Goal: Book appointment/travel/reservation

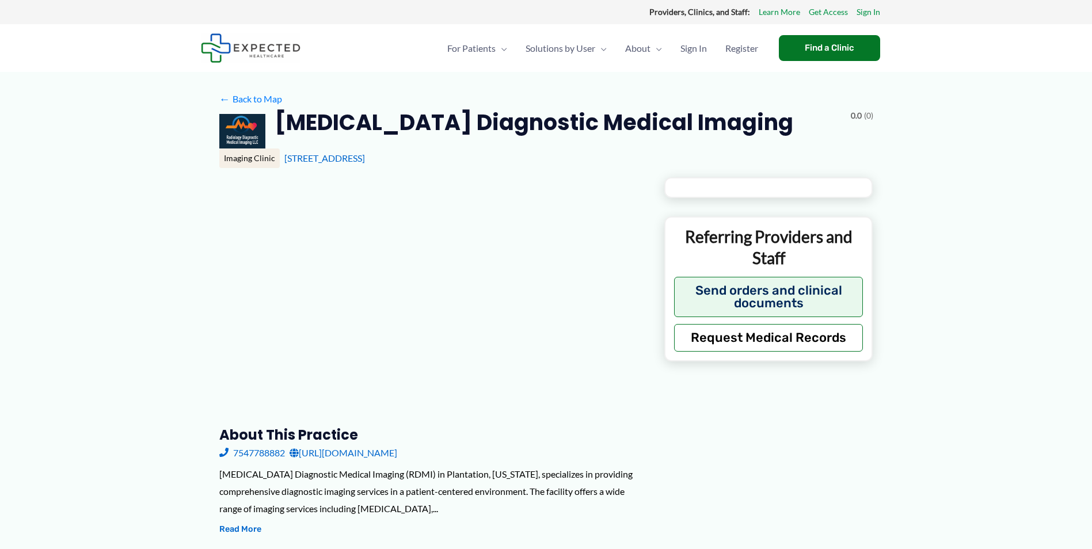
type input "**********"
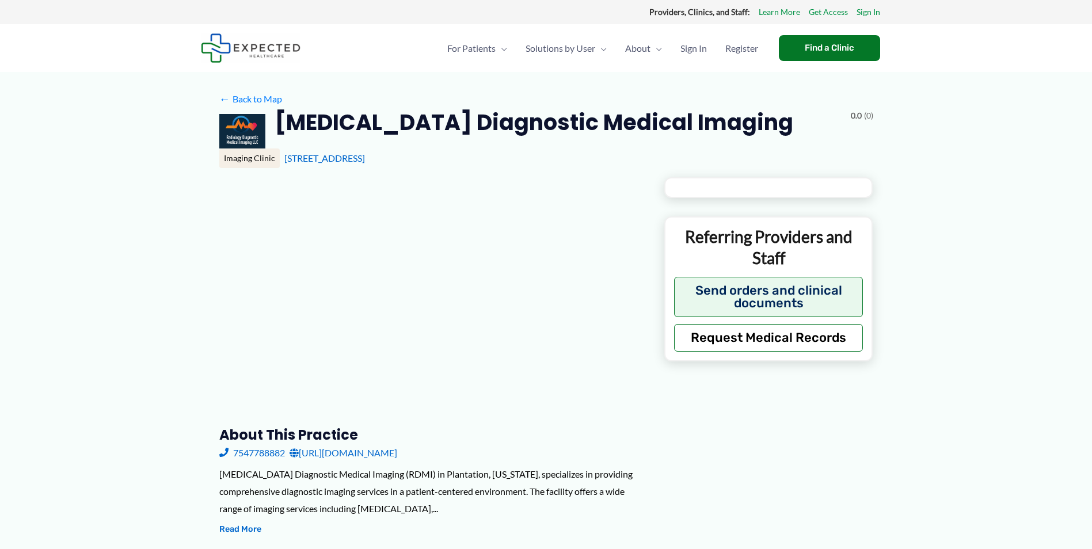
type input "**********"
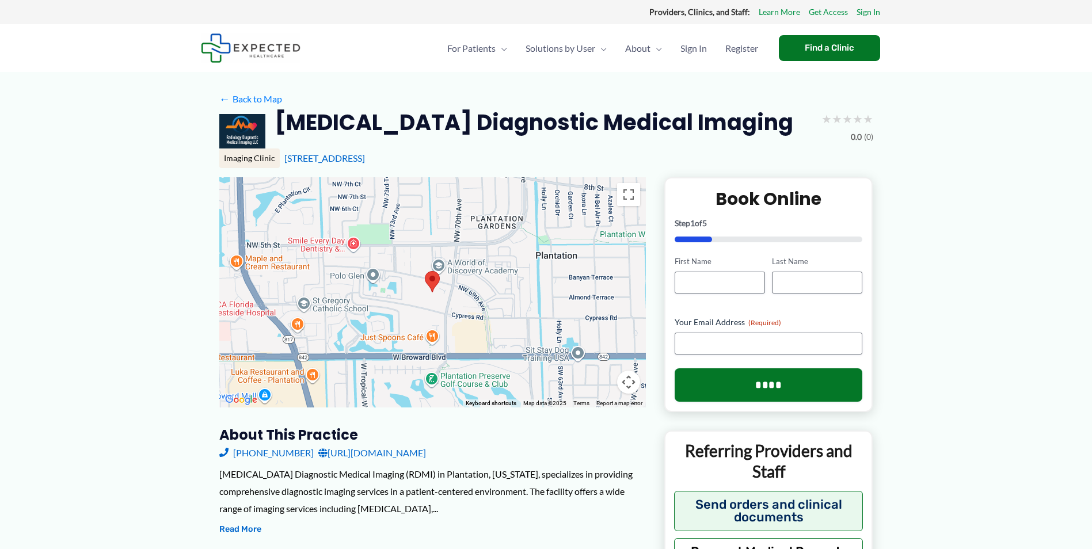
click at [433, 290] on img at bounding box center [432, 281] width 15 height 21
